Goal: Navigation & Orientation: Find specific page/section

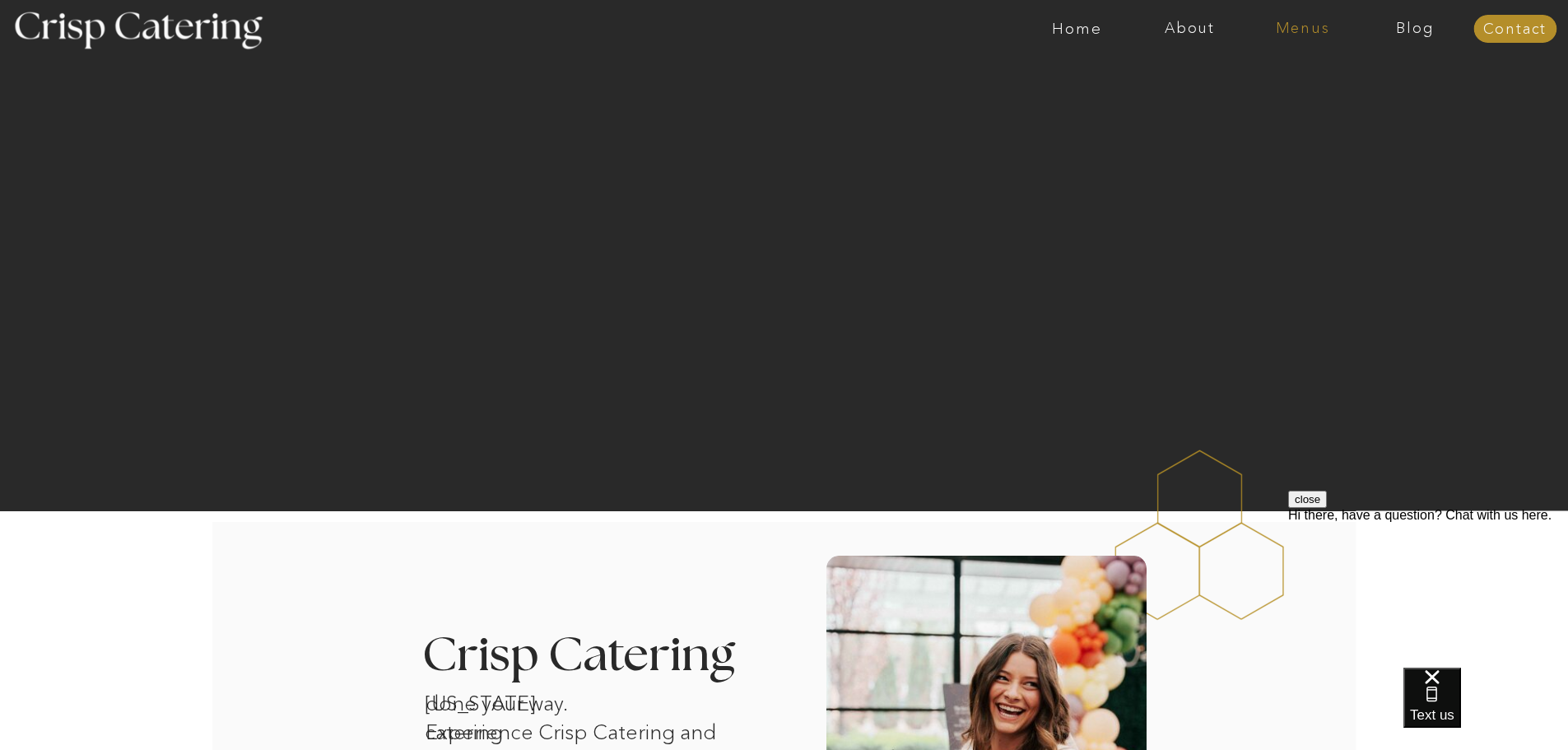
click at [1298, 24] on nav "Menus" at bounding box center [1302, 28] width 113 height 16
click at [1276, 95] on nav "Winter (Sep-Feb)" at bounding box center [1300, 97] width 135 height 16
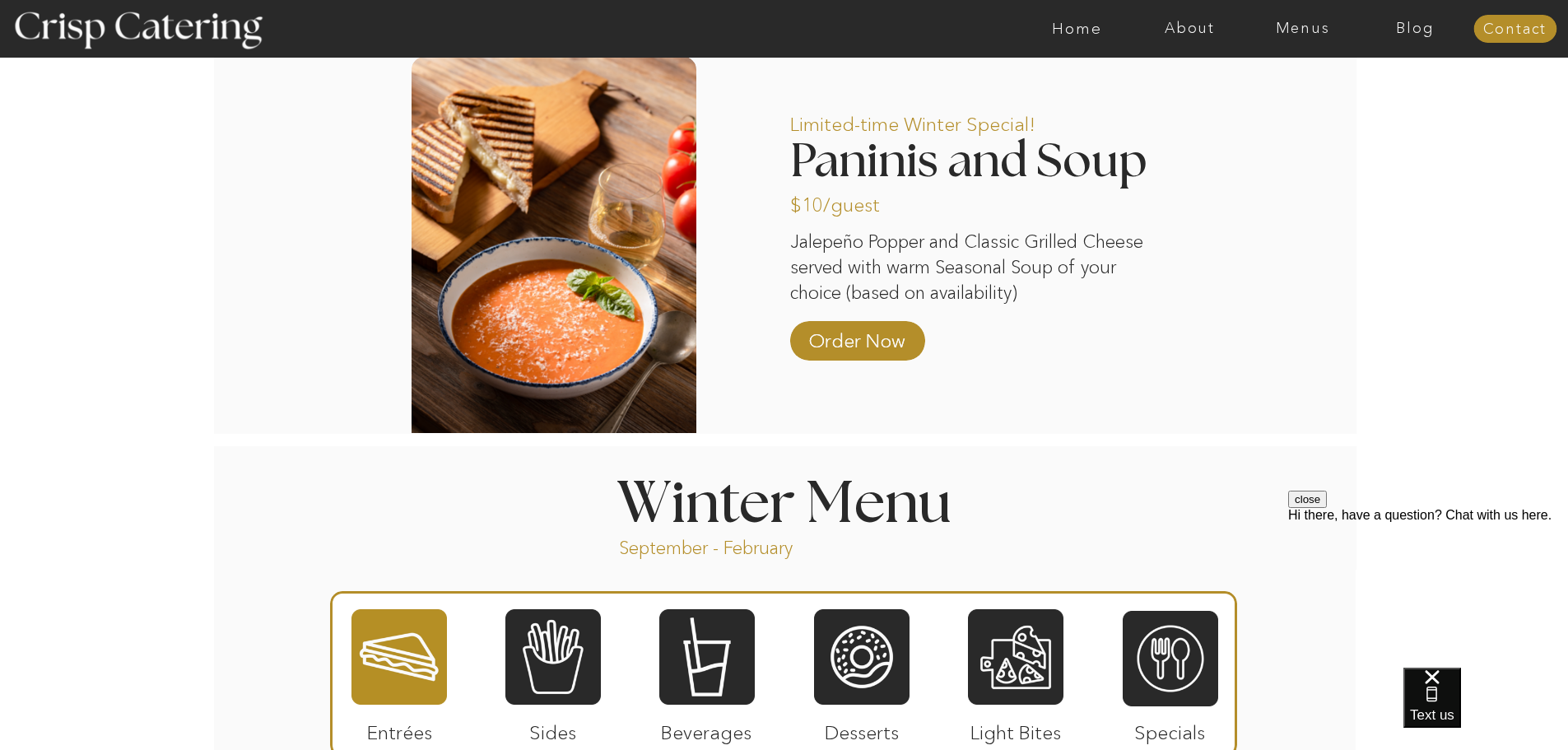
scroll to position [1563, 0]
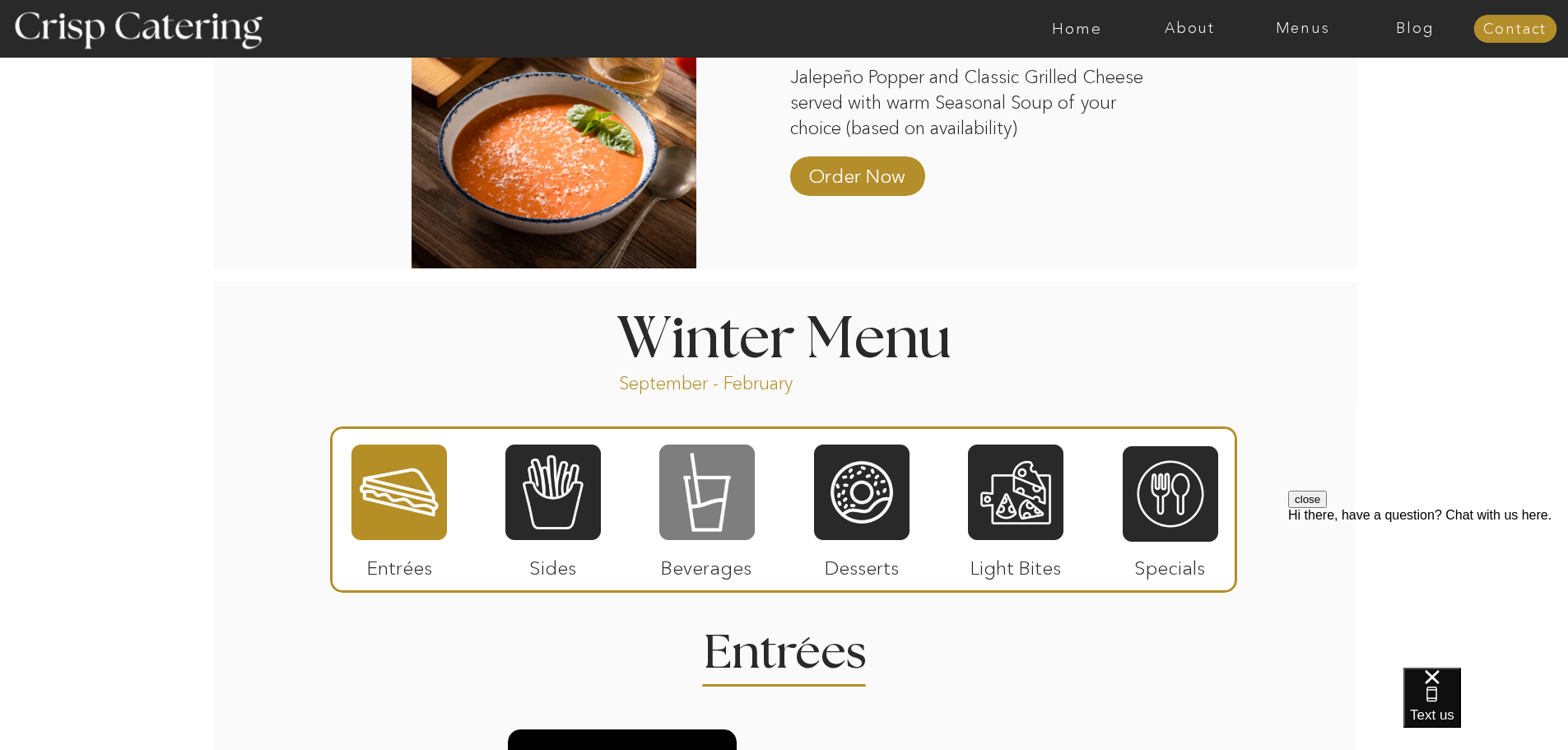
click at [693, 496] on div at bounding box center [706, 492] width 95 height 99
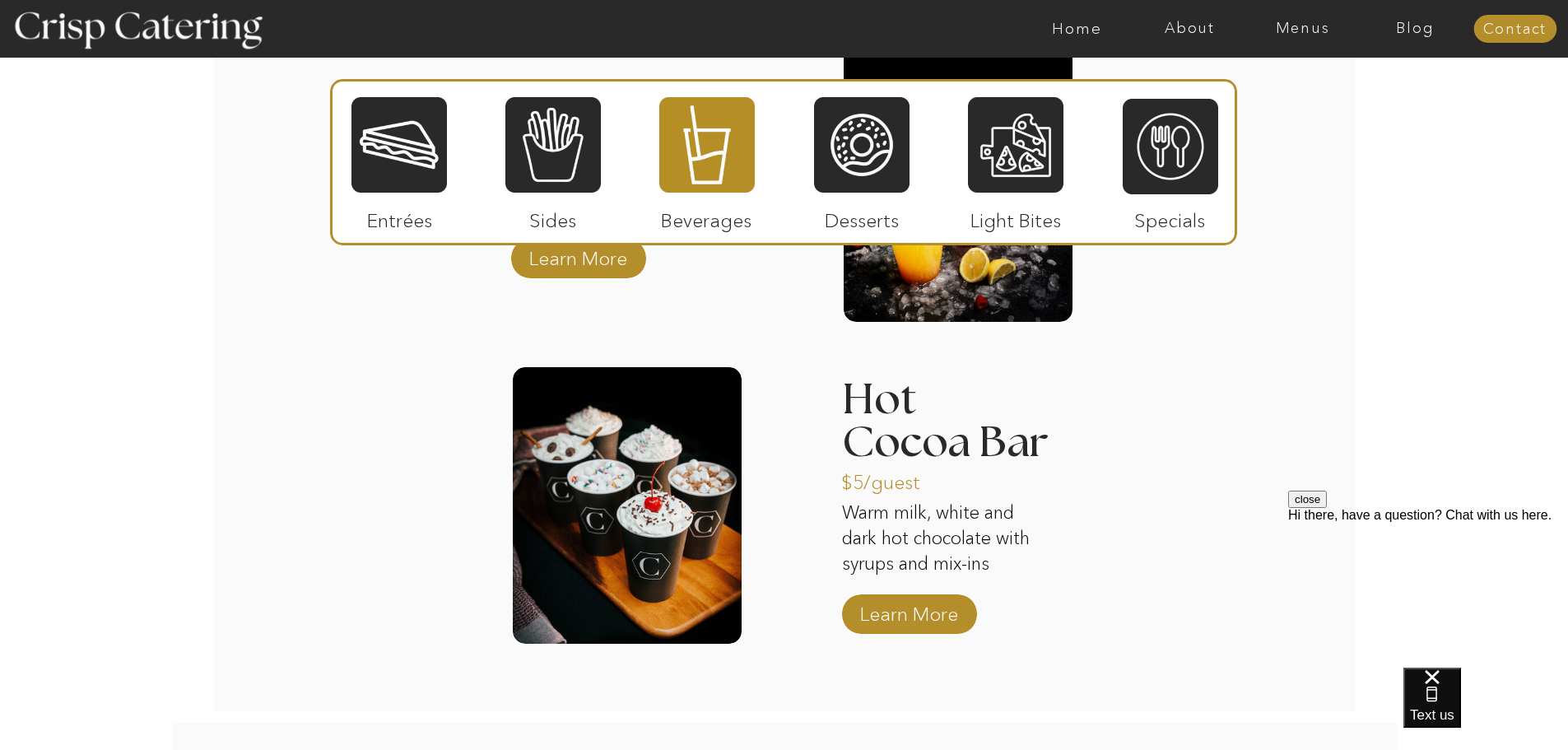
scroll to position [2536, 0]
